Goal: Obtain resource: Obtain resource

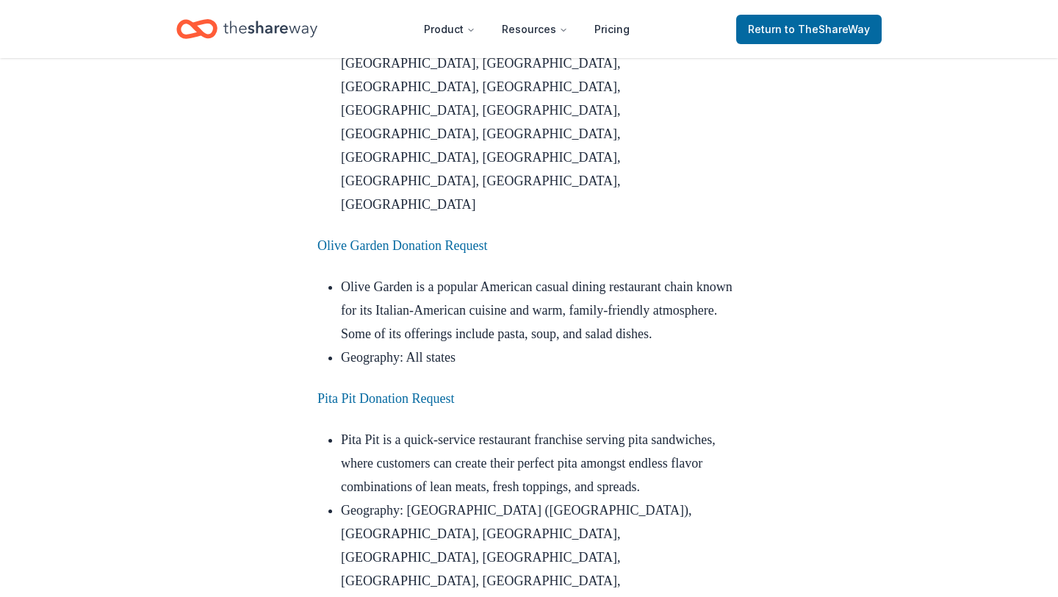
scroll to position [3726, 0]
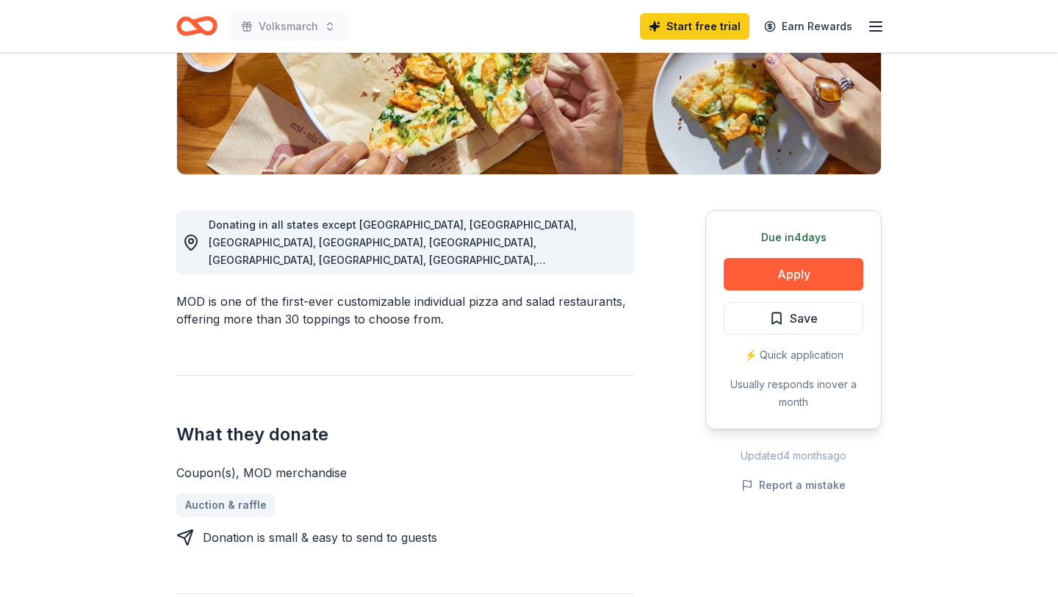
scroll to position [278, 0]
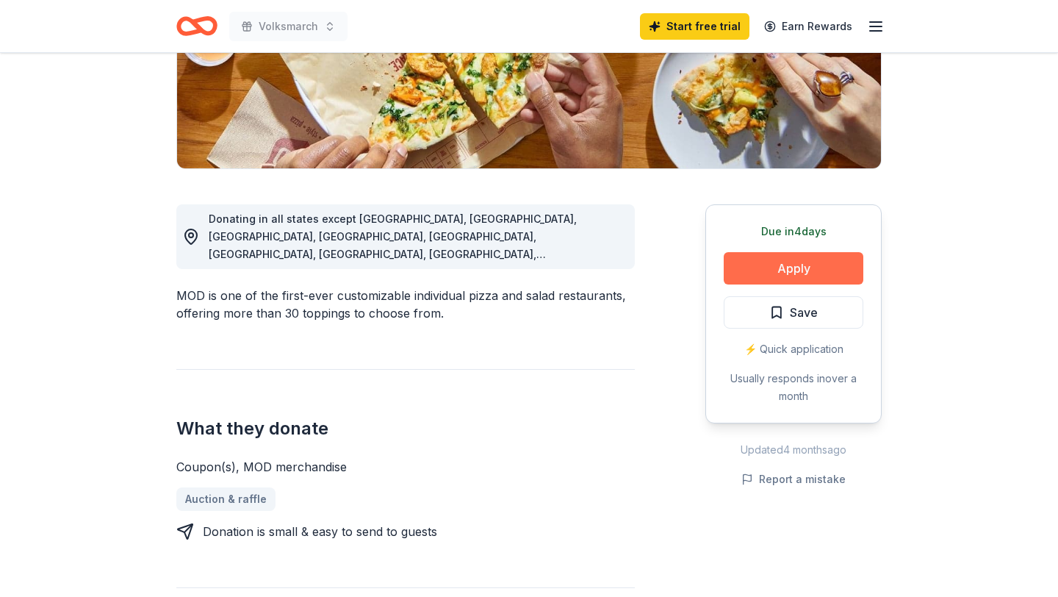
click at [730, 266] on button "Apply" at bounding box center [794, 268] width 140 height 32
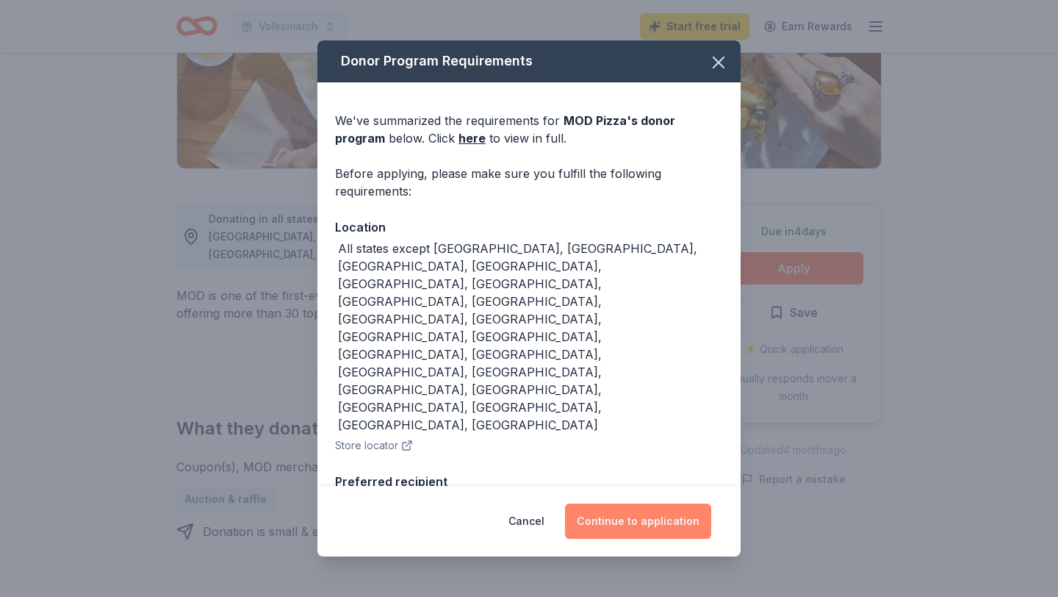
click at [674, 517] on button "Continue to application" at bounding box center [638, 520] width 146 height 35
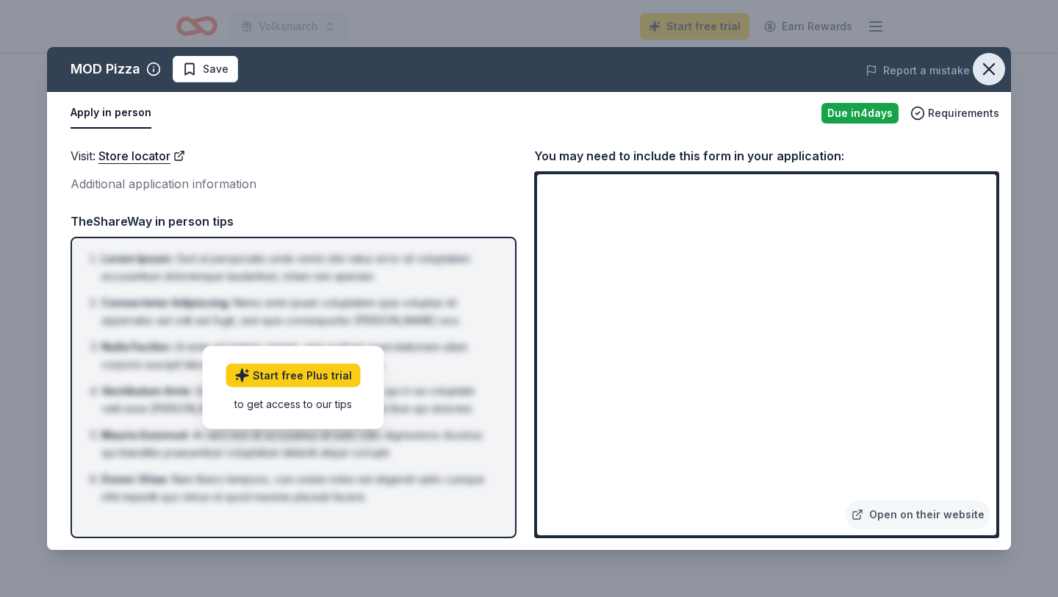
click at [984, 73] on icon "button" at bounding box center [989, 69] width 10 height 10
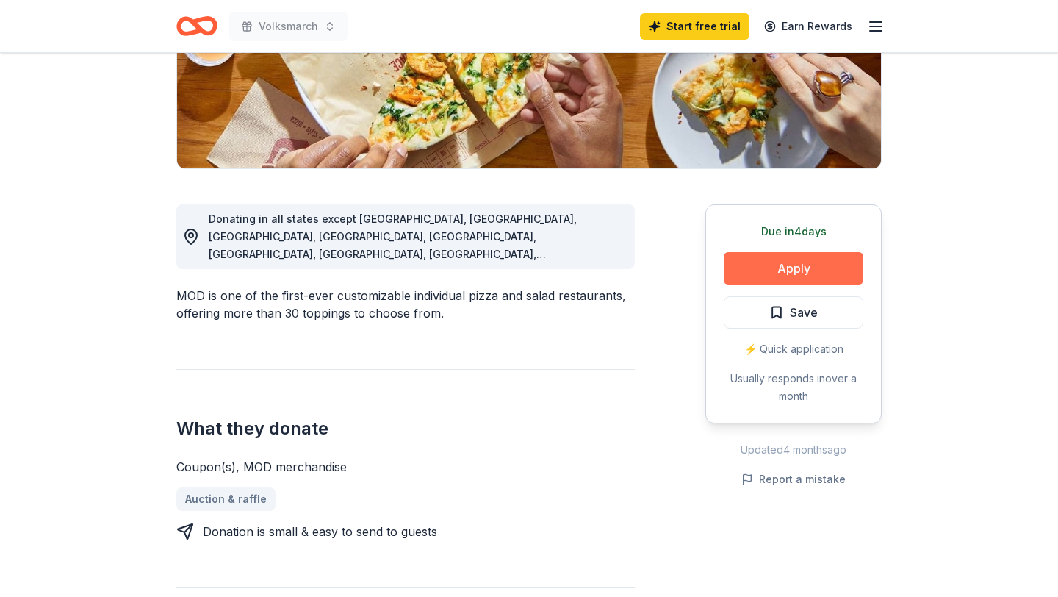
click at [760, 277] on button "Apply" at bounding box center [794, 268] width 140 height 32
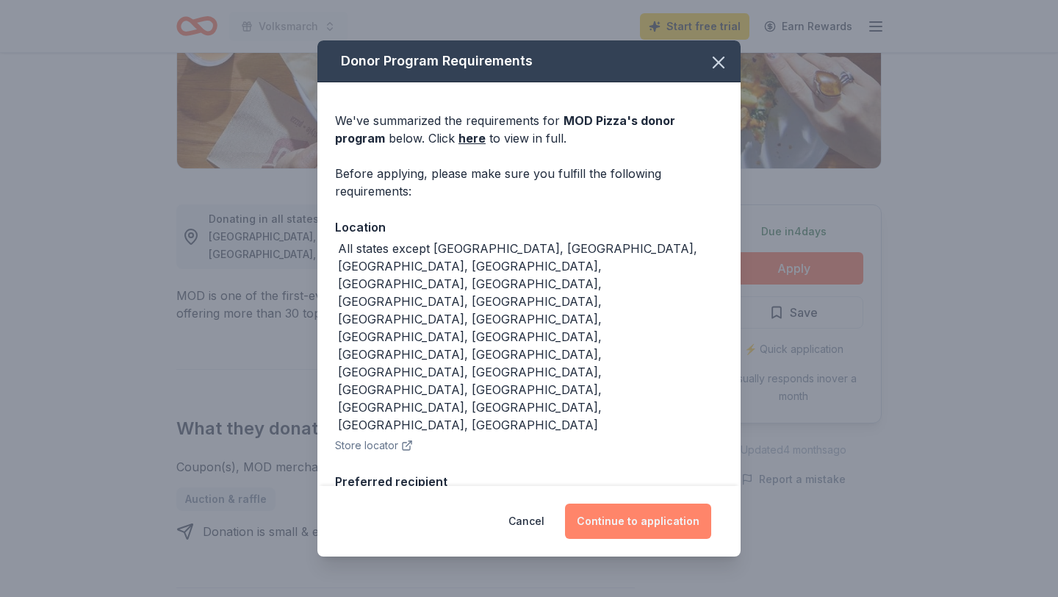
click at [622, 533] on button "Continue to application" at bounding box center [638, 520] width 146 height 35
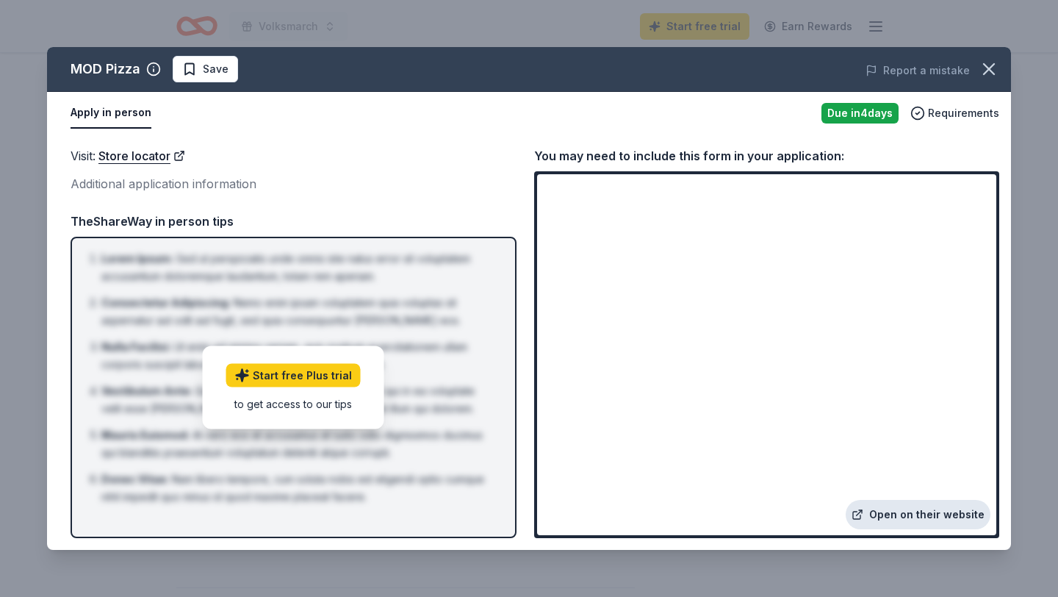
click at [898, 517] on link "Open on their website" at bounding box center [918, 514] width 145 height 29
click at [994, 66] on icon "button" at bounding box center [989, 69] width 21 height 21
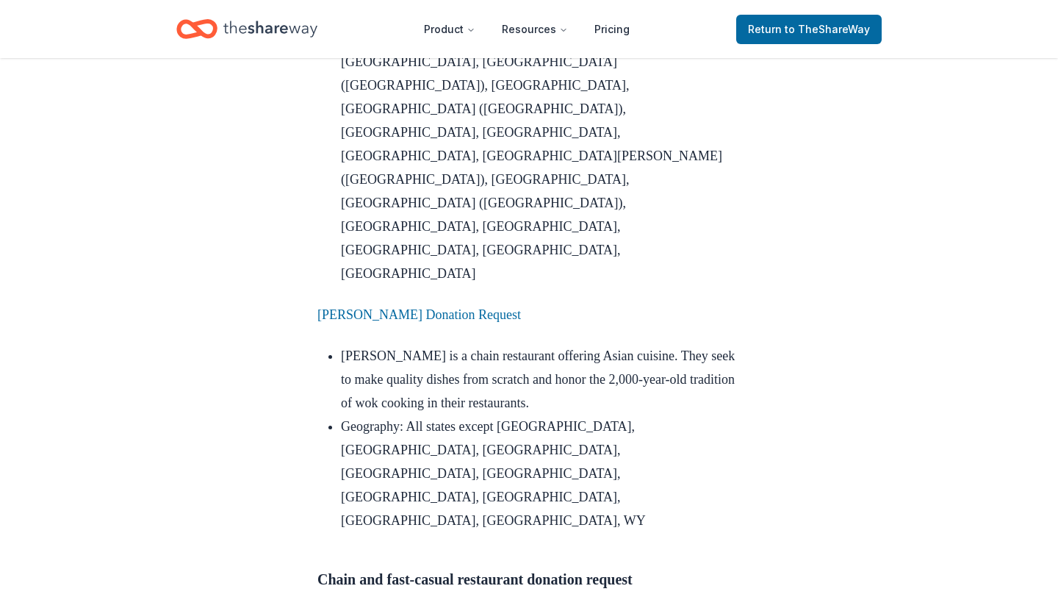
scroll to position [4413, 0]
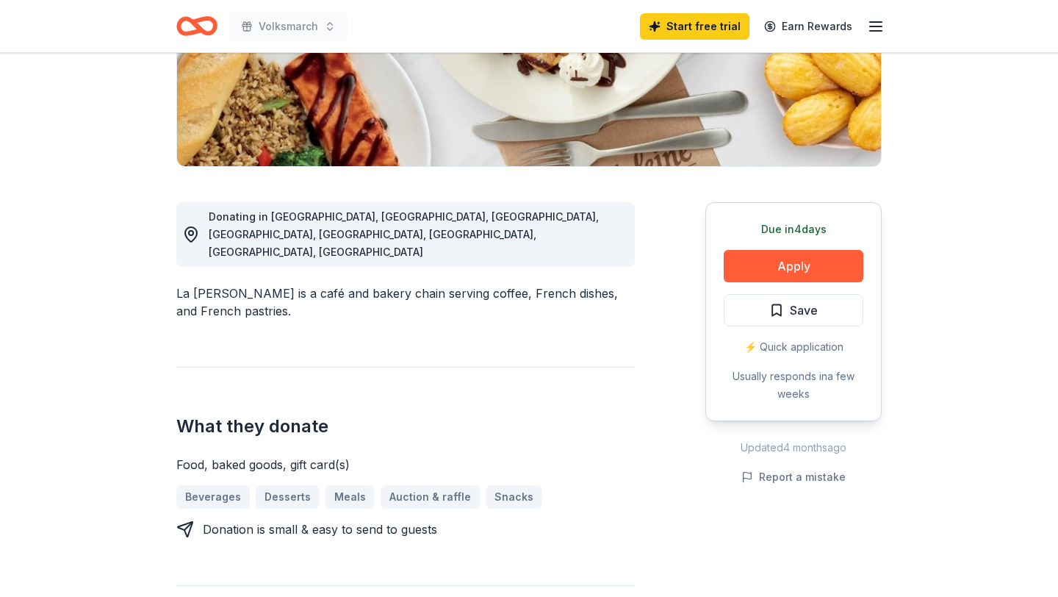
scroll to position [292, 0]
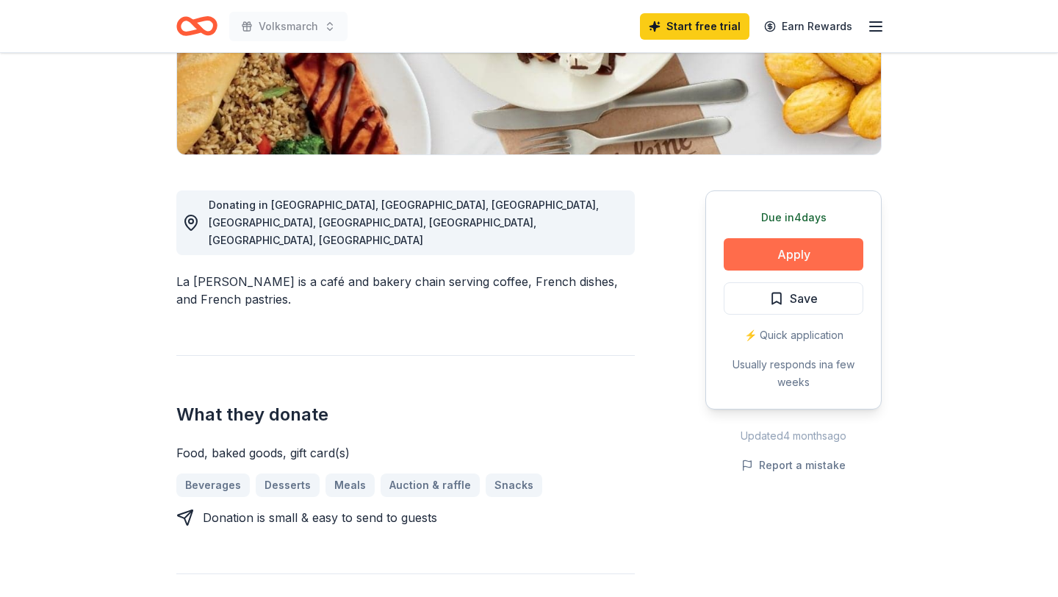
click at [791, 249] on button "Apply" at bounding box center [794, 254] width 140 height 32
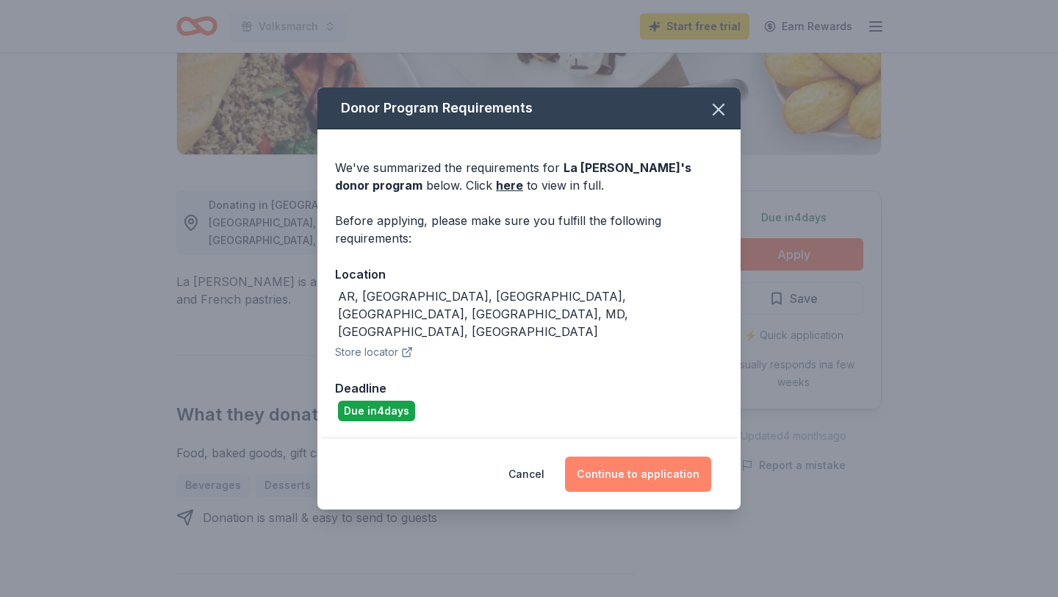
click at [654, 459] on button "Continue to application" at bounding box center [638, 473] width 146 height 35
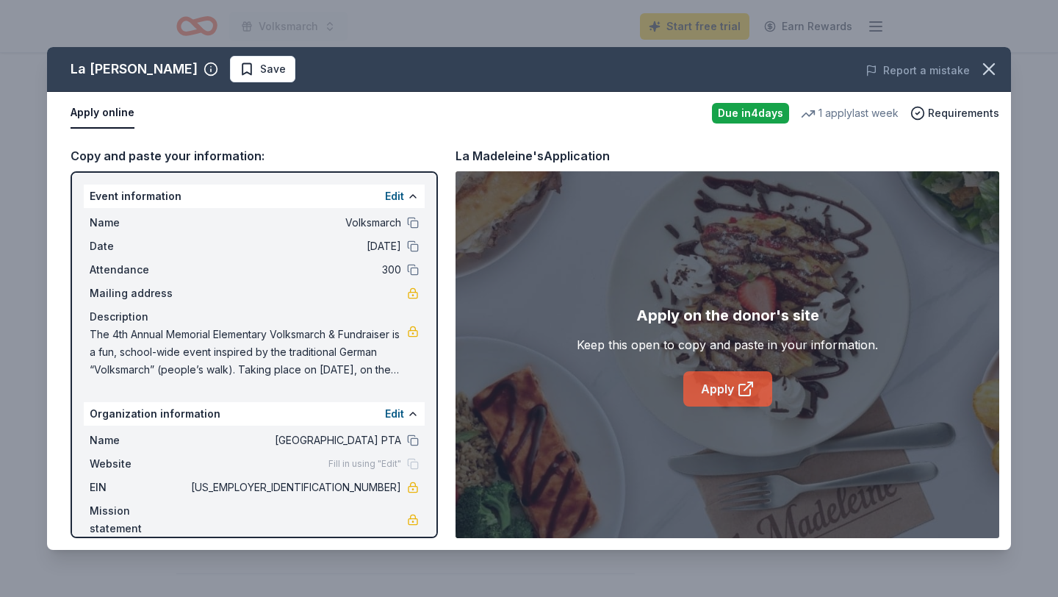
click at [718, 398] on link "Apply" at bounding box center [727, 388] width 89 height 35
click at [998, 68] on icon "button" at bounding box center [989, 69] width 21 height 21
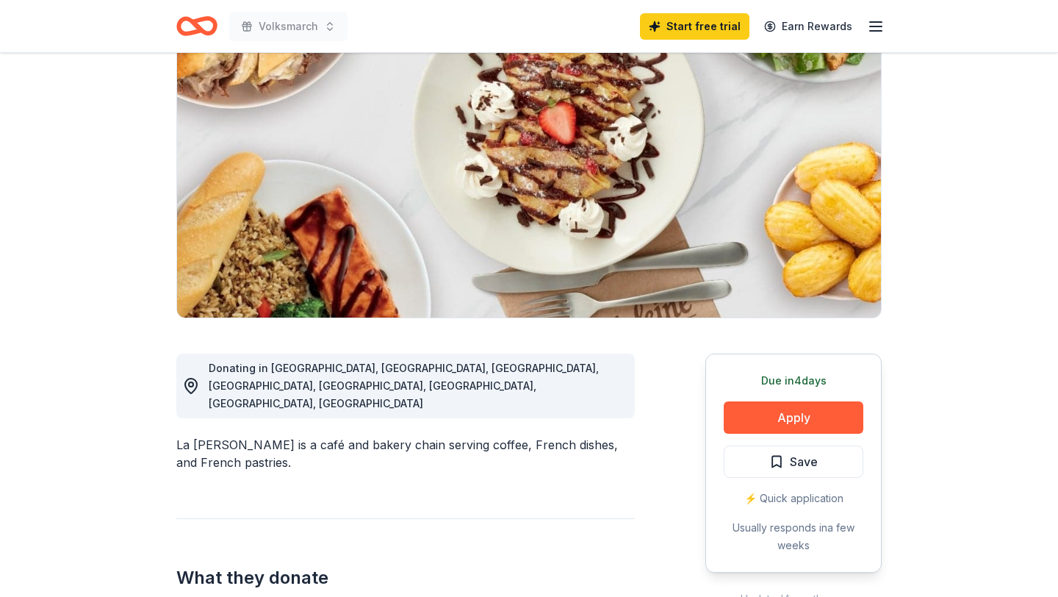
scroll to position [145, 0]
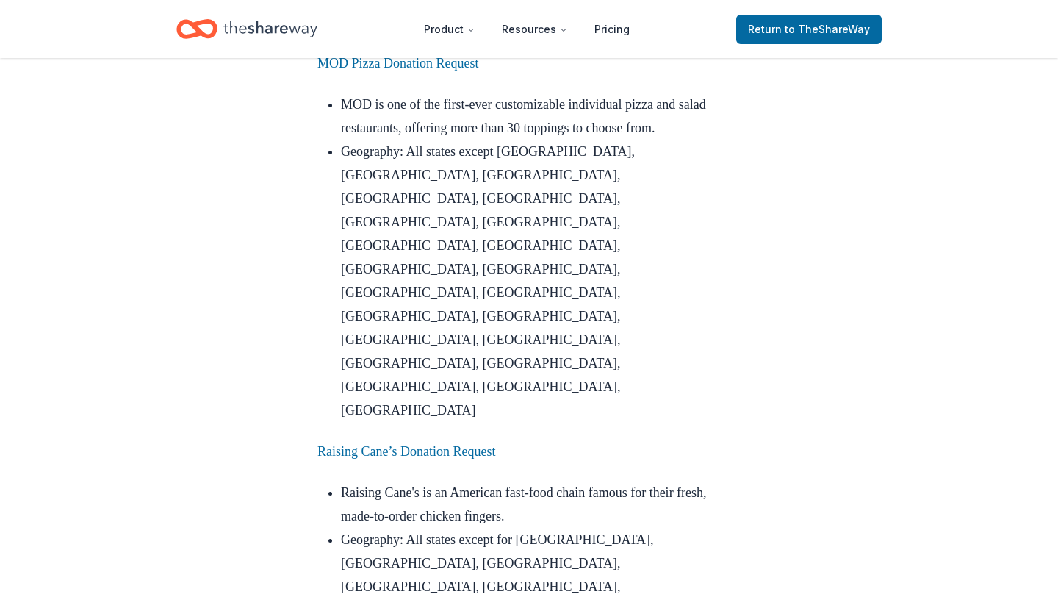
scroll to position [5552, 0]
